Goal: Transaction & Acquisition: Subscribe to service/newsletter

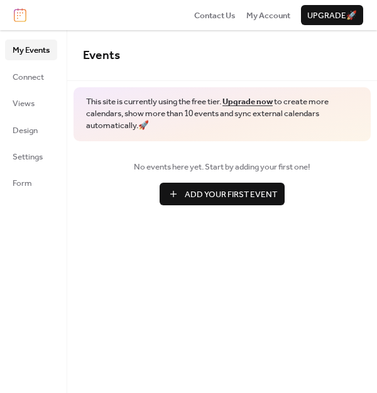
click at [178, 200] on button "Add Your First Event" at bounding box center [221, 194] width 125 height 23
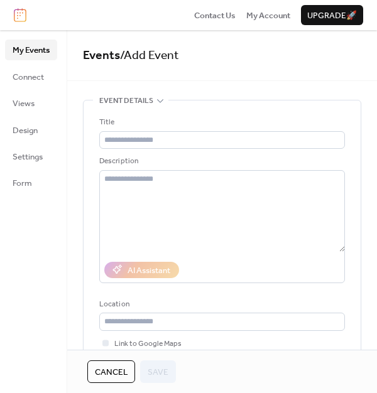
click at [38, 59] on link "My Events" at bounding box center [31, 50] width 52 height 20
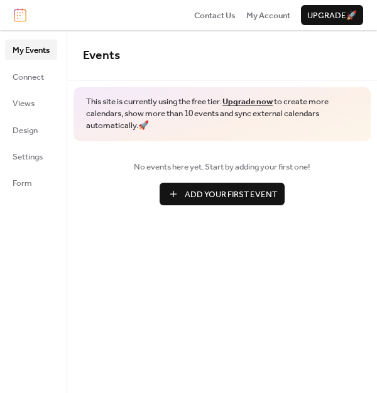
click at [355, 18] on span "Upgrade 🚀" at bounding box center [332, 15] width 50 height 13
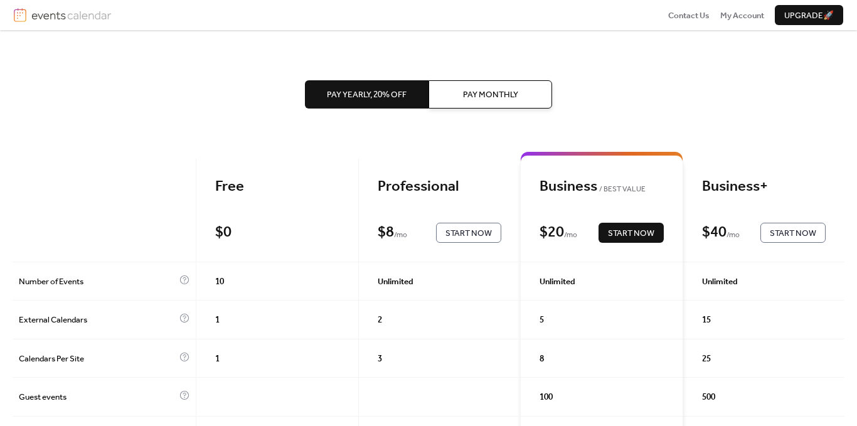
click at [238, 182] on div "Free" at bounding box center [277, 187] width 124 height 19
click at [238, 188] on div "Free" at bounding box center [277, 187] width 124 height 19
drag, startPoint x: 238, startPoint y: 188, endPoint x: 401, endPoint y: 134, distance: 172.1
click at [237, 188] on div "Free" at bounding box center [277, 187] width 124 height 19
click at [240, 185] on div "Free" at bounding box center [277, 187] width 124 height 19
